Goal: Communication & Community: Answer question/provide support

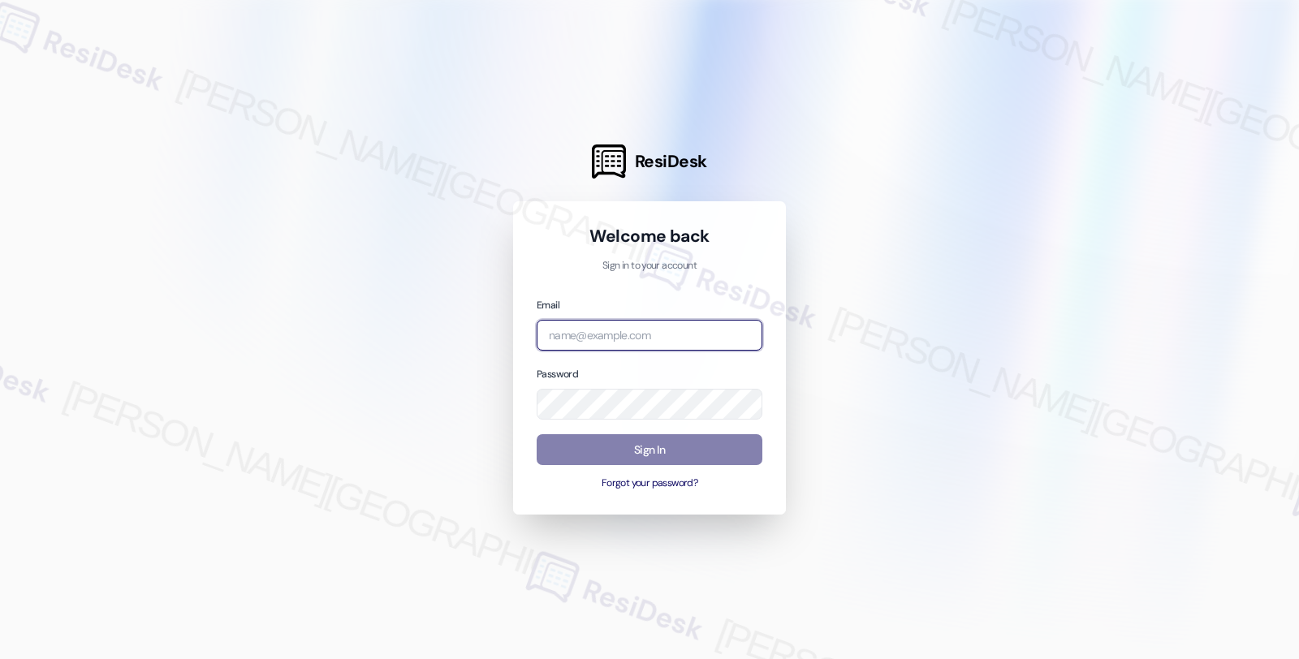
click at [633, 321] on input "email" at bounding box center [650, 336] width 226 height 32
type input "automated-surveys-root_management-fides.[PERSON_NAME]@root_[DOMAIN_NAME]"
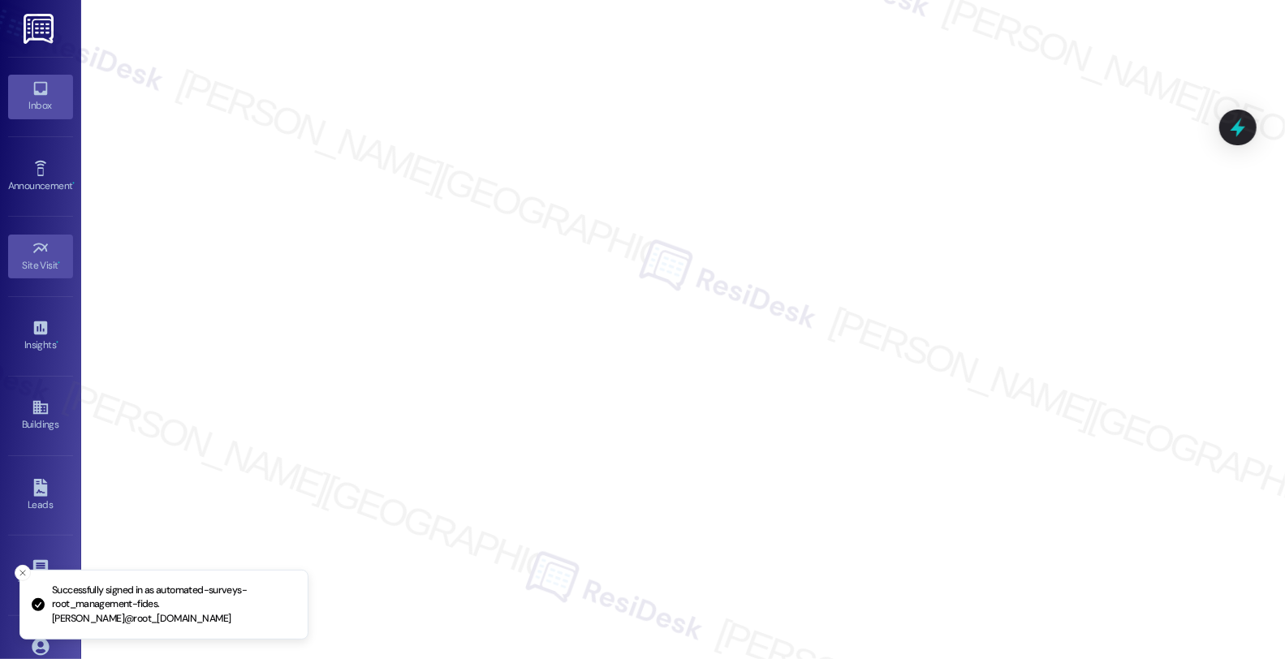
click at [37, 103] on div "Inbox" at bounding box center [40, 105] width 81 height 16
